Goal: Transaction & Acquisition: Purchase product/service

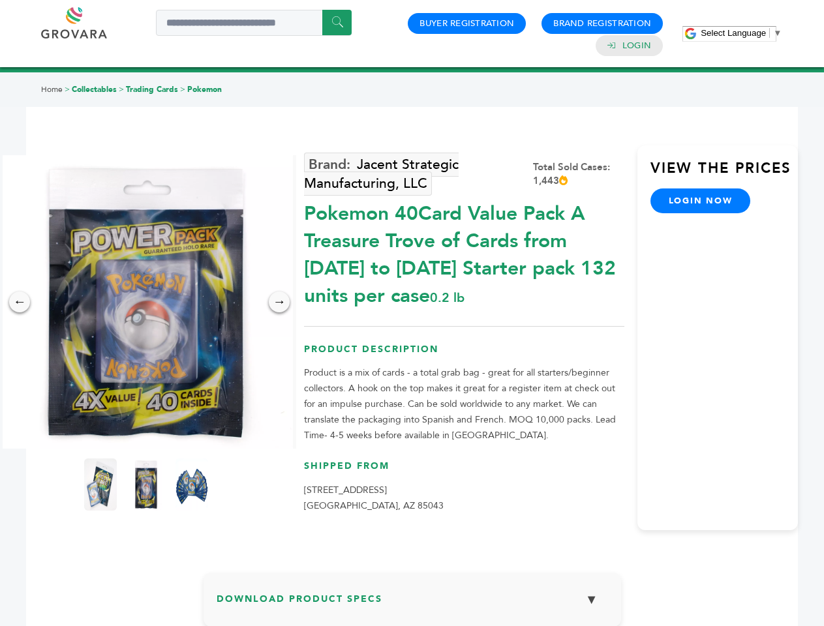
click at [741, 33] on span "Select Language" at bounding box center [733, 33] width 65 height 10
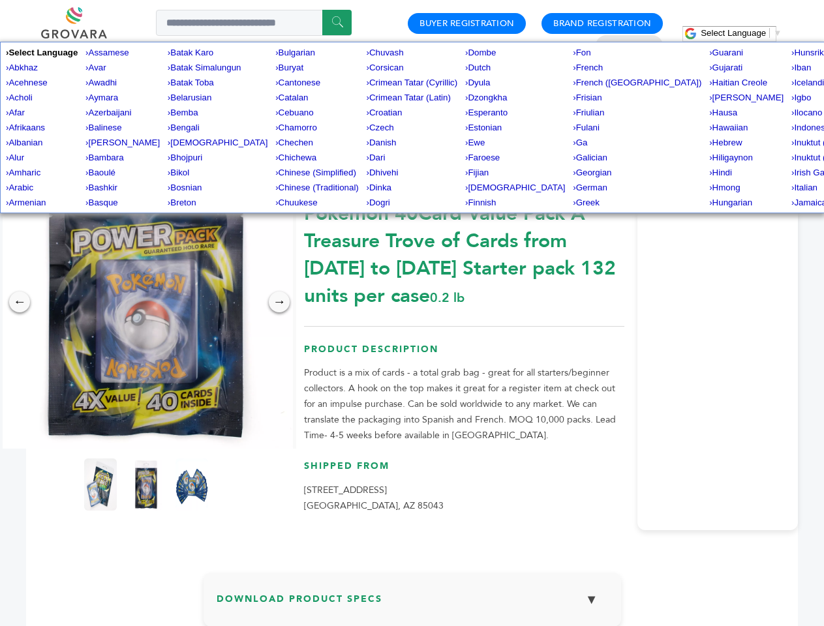
click at [146, 302] on img at bounding box center [146, 302] width 294 height 294
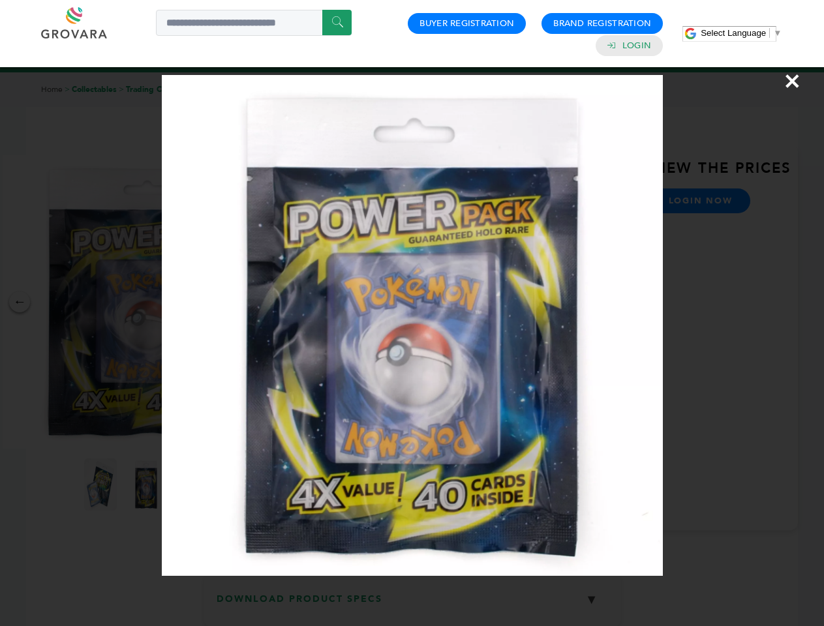
click at [20, 302] on div "×" at bounding box center [412, 313] width 824 height 626
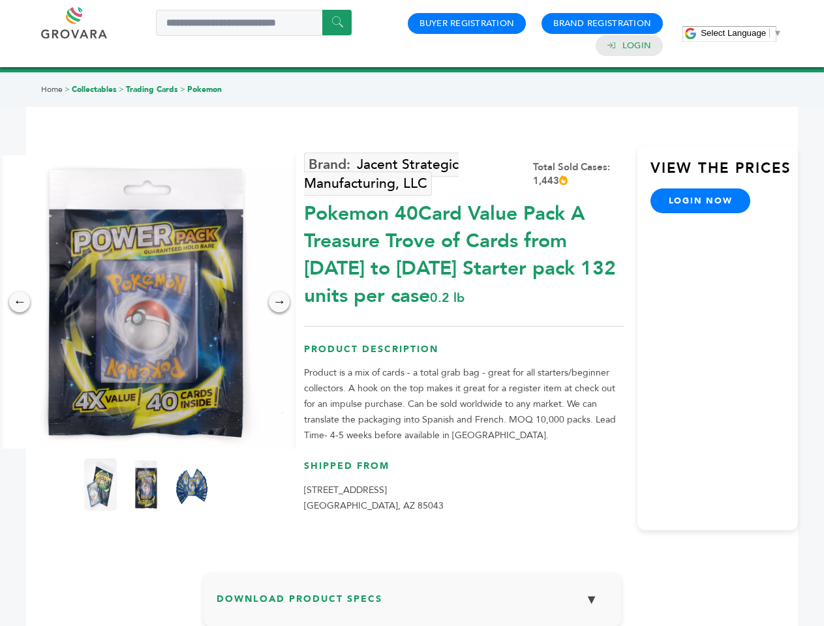
click at [279, 302] on div "→" at bounding box center [279, 302] width 21 height 21
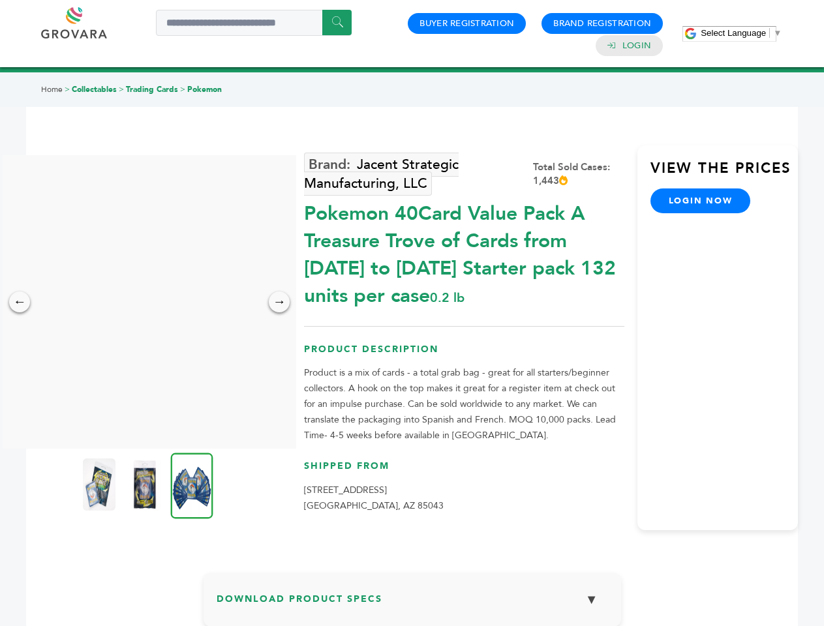
click at [100, 485] on img at bounding box center [99, 485] width 33 height 52
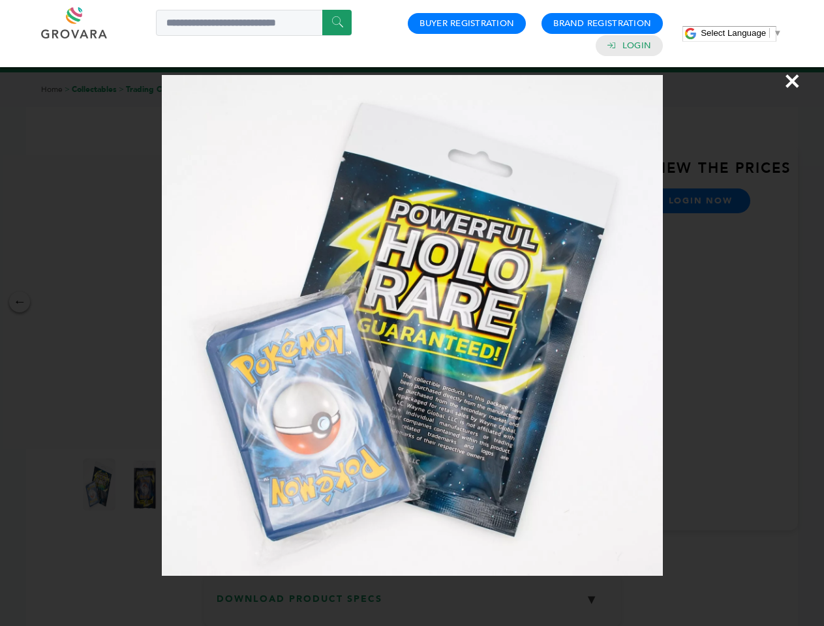
click at [146, 485] on div "×" at bounding box center [412, 313] width 824 height 626
click at [192, 485] on img at bounding box center [192, 486] width 42 height 66
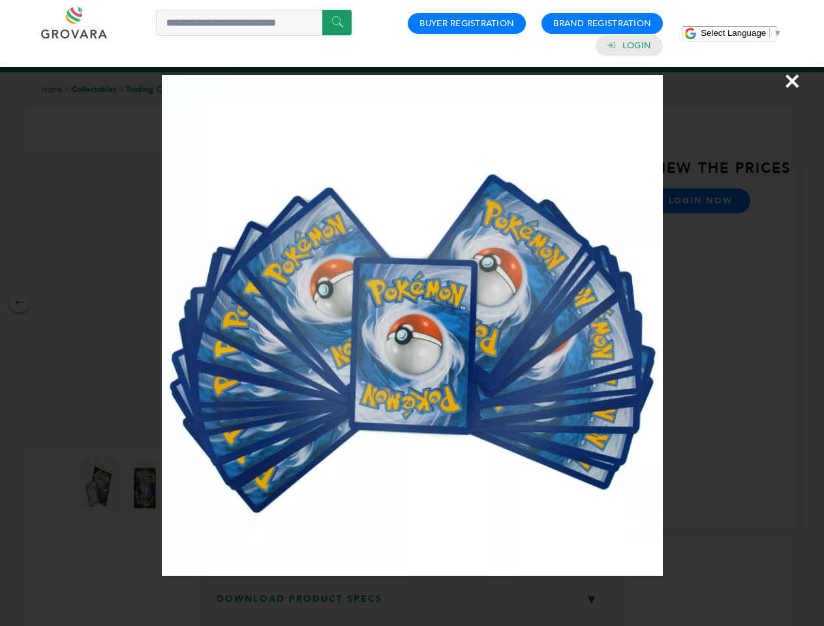
click at [412, 605] on div "×" at bounding box center [412, 313] width 824 height 626
